Goal: Find contact information: Find contact information

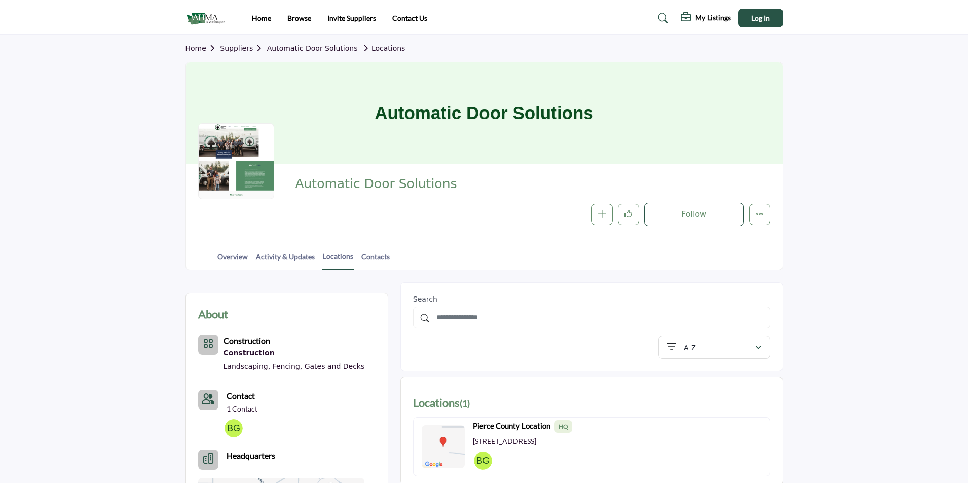
click at [230, 430] on img at bounding box center [233, 428] width 18 height 18
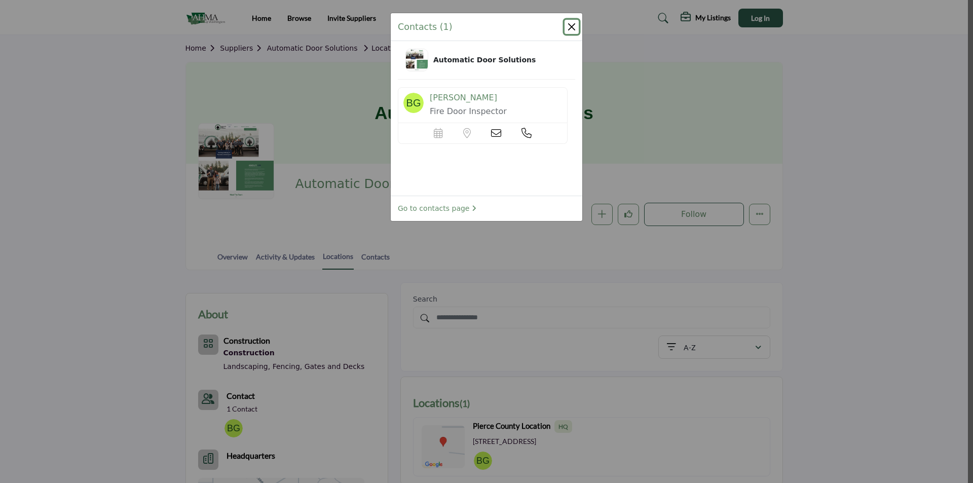
click at [569, 26] on button "Close" at bounding box center [571, 27] width 14 height 14
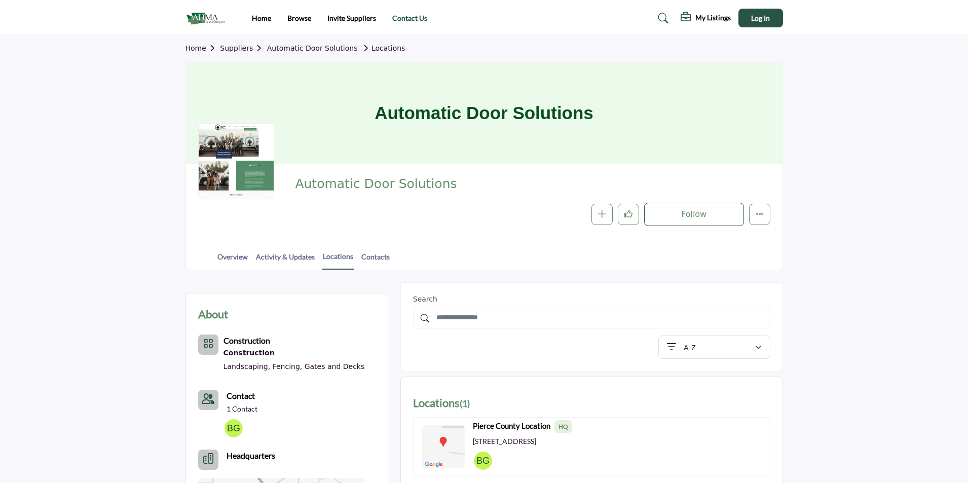
click at [404, 22] on link "Contact Us" at bounding box center [409, 18] width 35 height 9
